Goal: Contribute content: Contribute content

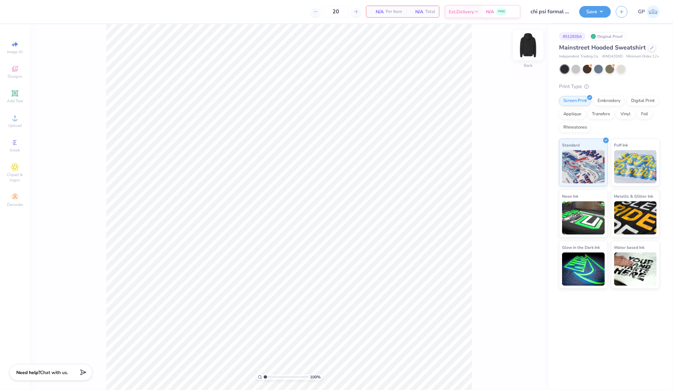
click at [529, 43] on img at bounding box center [528, 45] width 27 height 27
click at [19, 123] on div "Upload" at bounding box center [14, 121] width 23 height 20
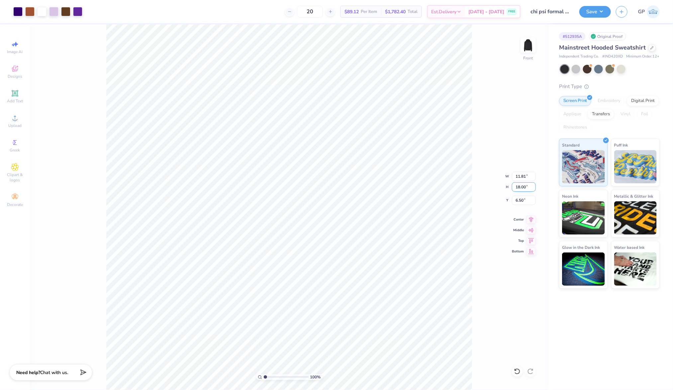
click at [532, 186] on input "18.00" at bounding box center [524, 186] width 24 height 9
click at [522, 188] on input "18.00" at bounding box center [524, 186] width 24 height 9
type input "15"
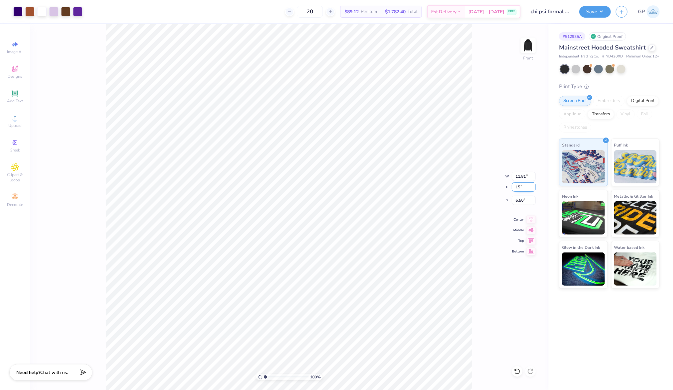
type input "9.84"
type input "15.00"
click at [522, 201] on input "8.00" at bounding box center [524, 200] width 24 height 9
type input "6.00"
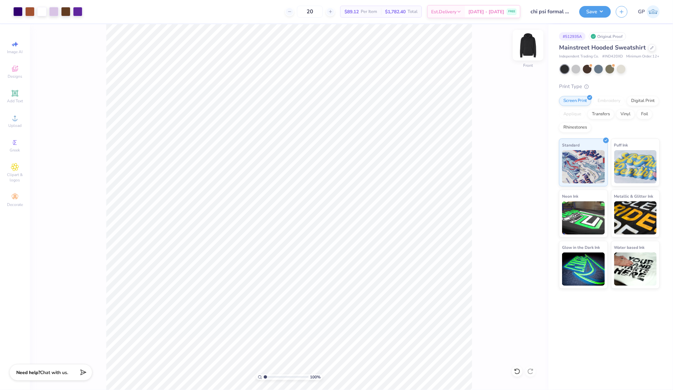
click at [522, 39] on img at bounding box center [528, 45] width 27 height 27
click at [21, 130] on div "Upload" at bounding box center [14, 121] width 23 height 20
click at [528, 176] on input "15.00" at bounding box center [524, 176] width 24 height 9
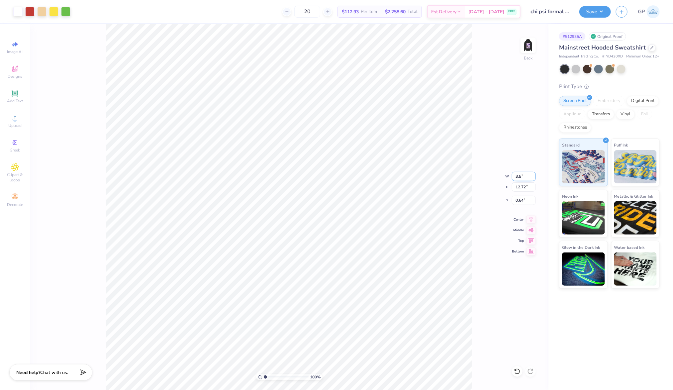
type input "3.50"
type input "2.97"
click at [520, 200] on input "1.31" at bounding box center [524, 200] width 24 height 9
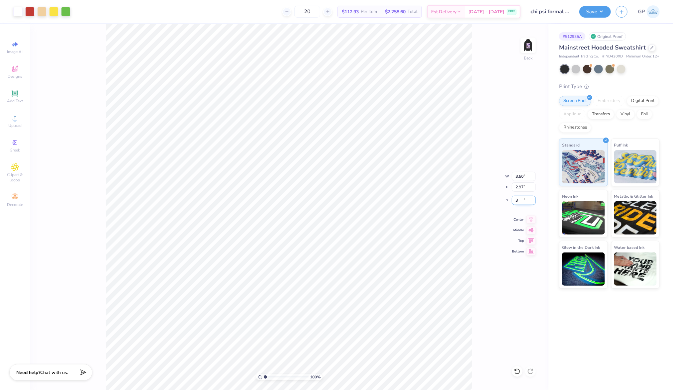
type input "3.00"
click at [485, 158] on div "100 % Back W 3.50 3.50 " H 2.97 2.97 " Y 3.00 3.00 " Center Middle Top Bottom" at bounding box center [289, 207] width 518 height 366
click at [595, 14] on button "Save" at bounding box center [595, 11] width 32 height 12
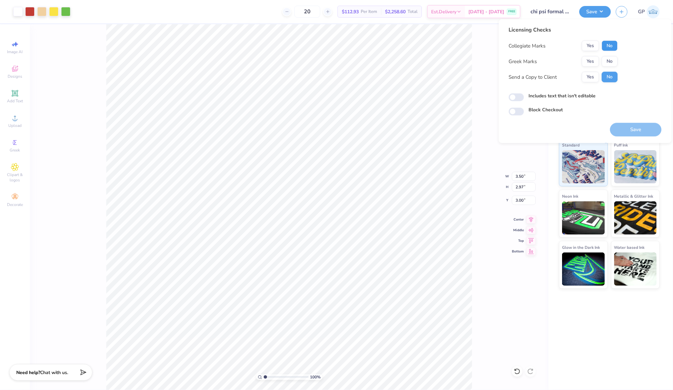
click at [607, 45] on button "No" at bounding box center [610, 46] width 16 height 11
click at [575, 70] on div "Collegiate Marks Yes No Greek Marks Yes No Send a Copy to Client Yes No" at bounding box center [563, 62] width 109 height 42
click at [593, 60] on button "Yes" at bounding box center [590, 61] width 17 height 11
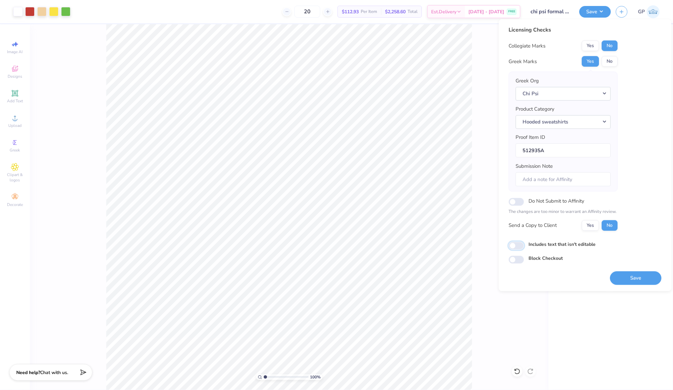
click at [517, 247] on input "Includes text that isn't editable" at bounding box center [516, 246] width 15 height 8
checkbox input "true"
click at [621, 271] on button "Save" at bounding box center [635, 278] width 51 height 14
